Goal: Information Seeking & Learning: Learn about a topic

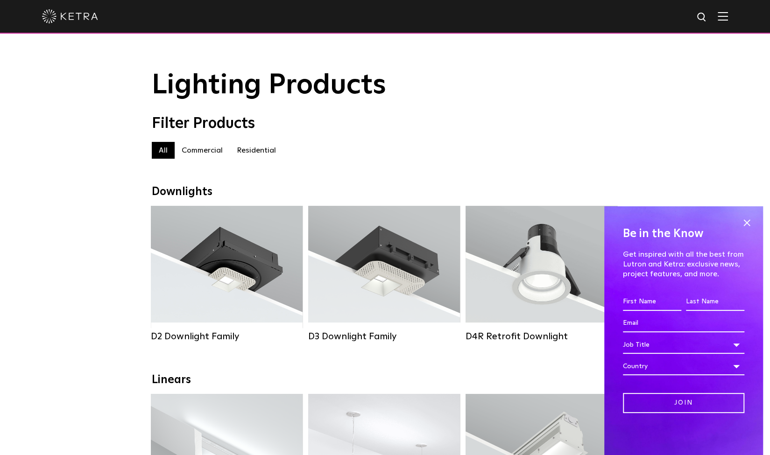
scroll to position [1, 0]
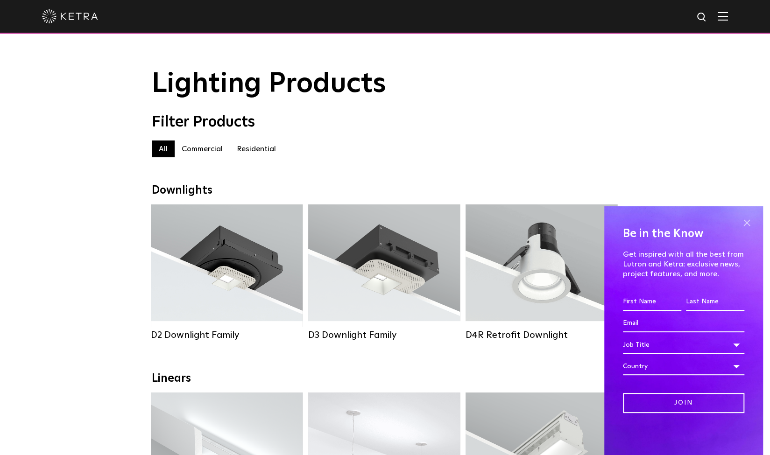
click at [751, 218] on span at bounding box center [747, 223] width 14 height 14
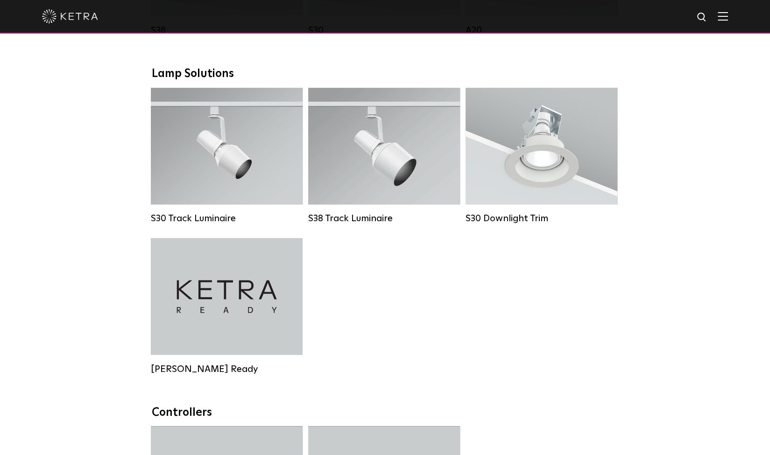
scroll to position [859, 0]
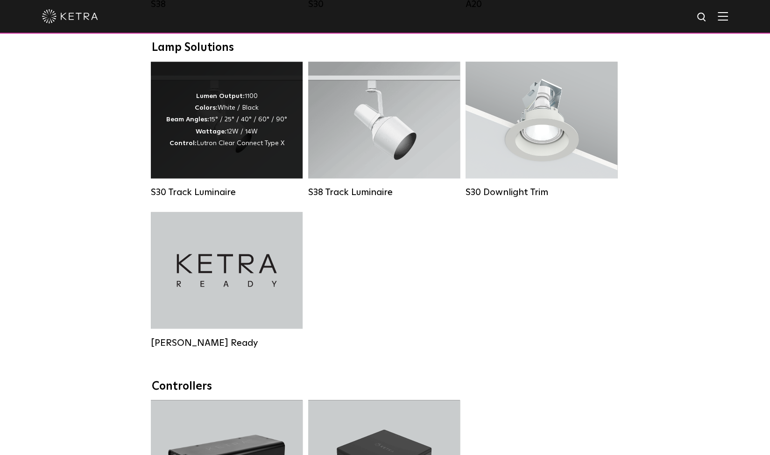
click at [233, 178] on div "Lumen Output: 1100 Colors: White / Black Beam Angles: 15° / 25° / 40° / 60° / 9…" at bounding box center [227, 120] width 152 height 117
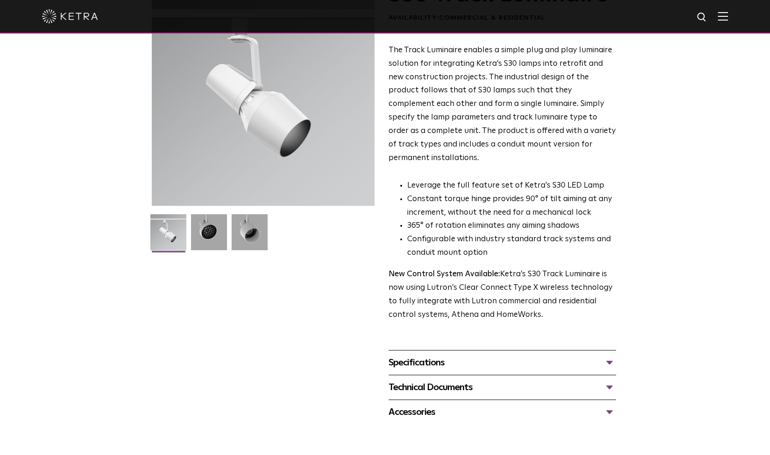
scroll to position [84, 0]
click at [409, 358] on div "Specifications LUMEN OUTPUTS 1100 HOUSING COLORS White, Black BEAM ANGLES 15°, …" at bounding box center [502, 363] width 227 height 25
click at [409, 356] on div "Specifications" at bounding box center [502, 363] width 227 height 15
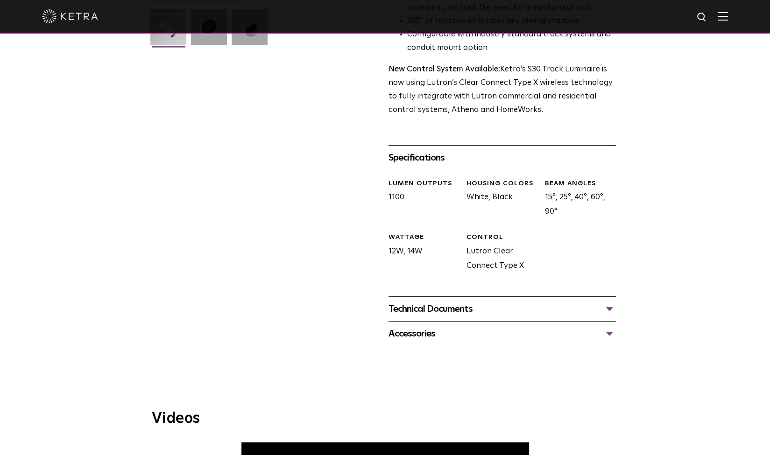
scroll to position [288, 0]
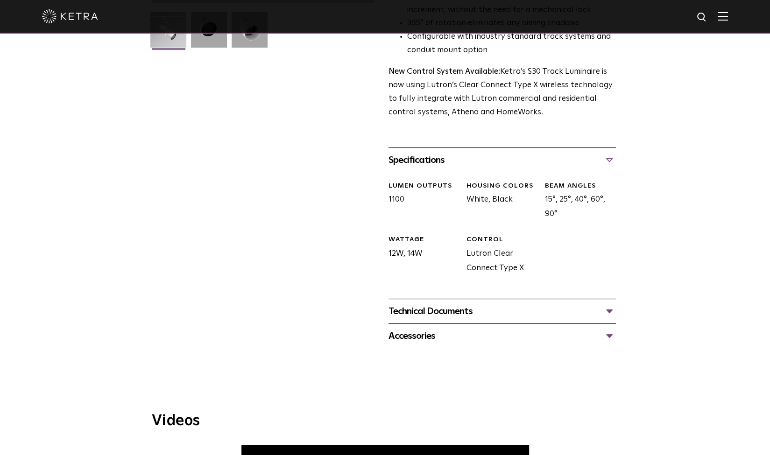
click at [418, 304] on div "Technical Documents" at bounding box center [502, 311] width 227 height 15
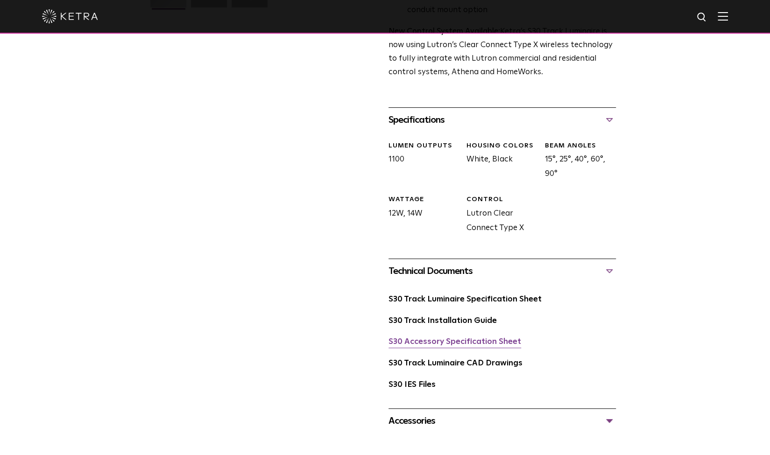
scroll to position [315, 0]
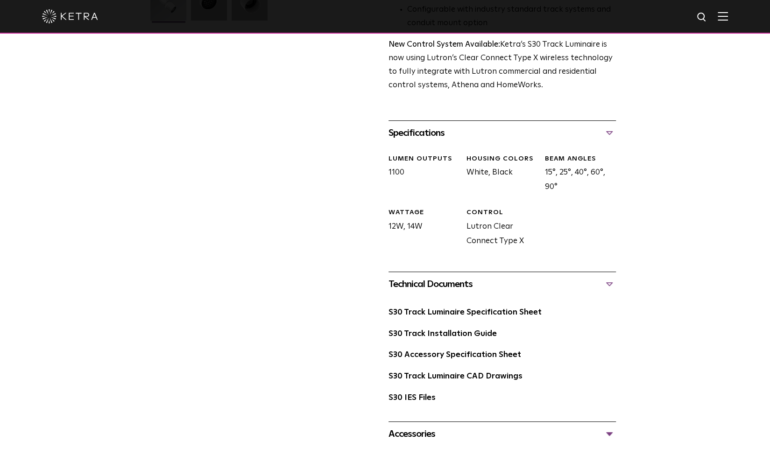
click at [407, 427] on div "Accessories" at bounding box center [502, 434] width 227 height 15
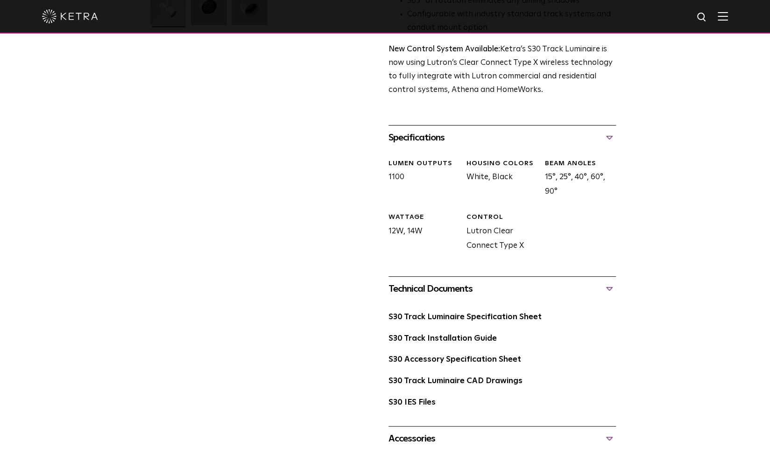
scroll to position [309, 0]
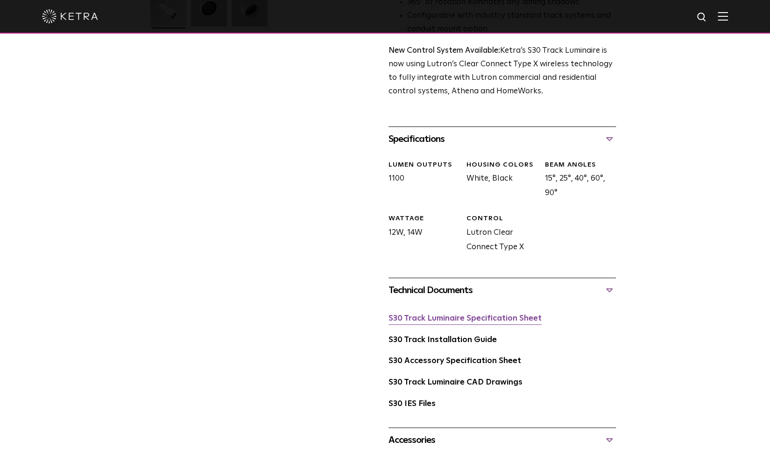
click at [441, 315] on link "S30 Track Luminaire Specification Sheet" at bounding box center [465, 319] width 153 height 8
click at [430, 336] on link "S30 Track Installation Guide" at bounding box center [443, 340] width 108 height 8
